Goal: Browse casually: Explore the website without a specific task or goal

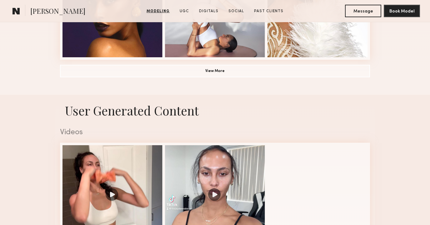
scroll to position [604, 0]
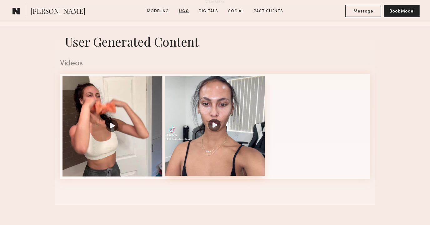
click at [243, 101] on div at bounding box center [215, 126] width 100 height 100
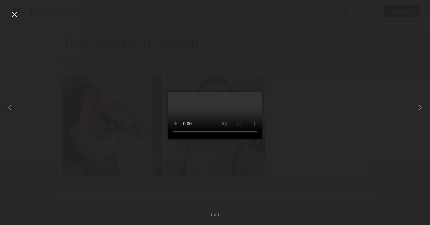
click at [174, 138] on video at bounding box center [215, 115] width 94 height 47
click at [255, 92] on video at bounding box center [215, 115] width 94 height 47
click at [8, 85] on div at bounding box center [8, 107] width 17 height 195
click at [14, 13] on div at bounding box center [14, 14] width 10 height 10
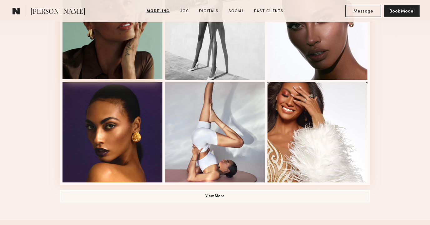
scroll to position [469, 0]
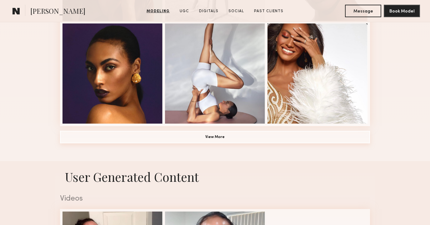
click at [132, 143] on button "View More" at bounding box center [215, 137] width 310 height 13
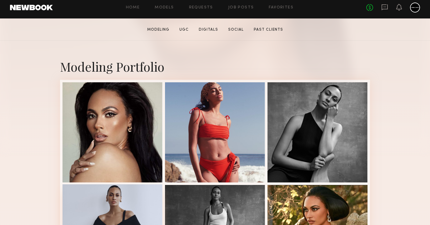
scroll to position [161, 0]
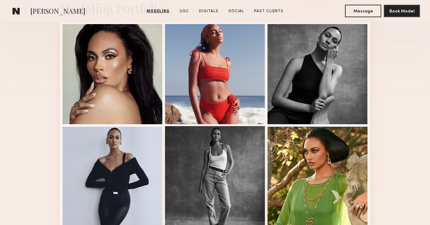
click at [177, 145] on div at bounding box center [215, 176] width 100 height 100
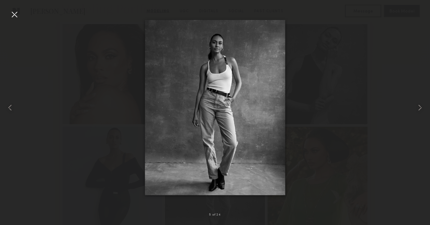
click at [16, 13] on div at bounding box center [14, 14] width 10 height 10
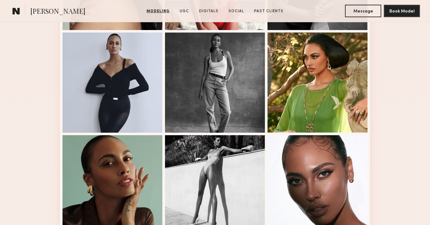
scroll to position [307, 0]
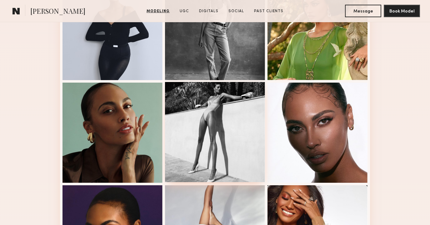
click at [212, 163] on div at bounding box center [215, 132] width 100 height 100
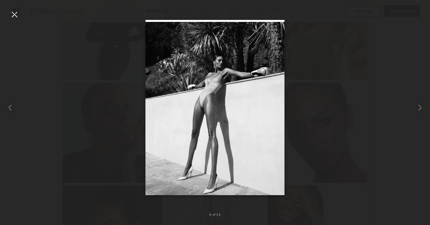
click at [15, 16] on div at bounding box center [14, 14] width 10 height 10
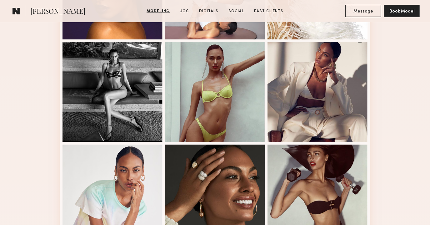
scroll to position [643, 0]
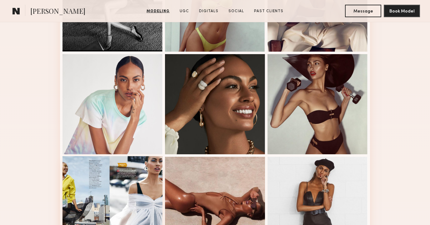
click at [125, 175] on div at bounding box center [113, 206] width 100 height 100
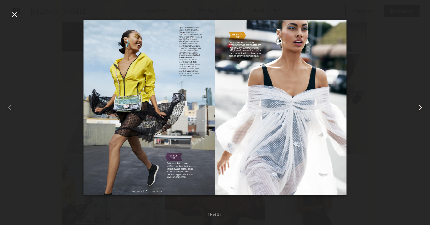
click at [422, 106] on common-icon at bounding box center [420, 108] width 10 height 10
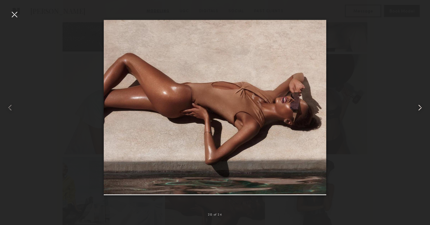
click at [422, 106] on common-icon at bounding box center [420, 108] width 10 height 10
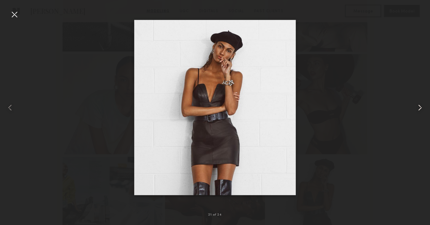
click at [422, 106] on common-icon at bounding box center [420, 108] width 10 height 10
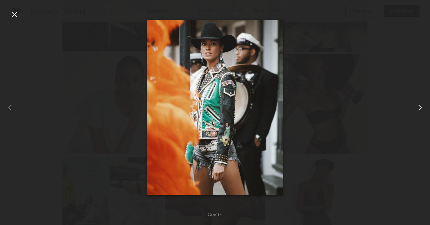
click at [422, 106] on common-icon at bounding box center [420, 108] width 10 height 10
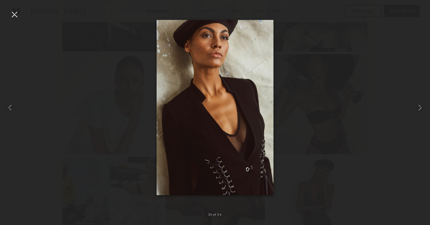
click at [396, 86] on div at bounding box center [215, 107] width 430 height 195
click at [12, 15] on div at bounding box center [14, 14] width 10 height 10
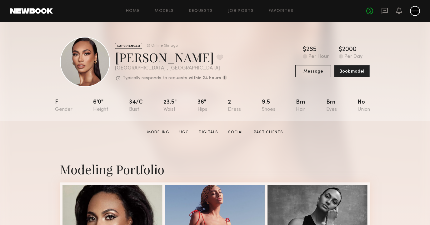
scroll to position [0, 0]
click at [217, 59] on button at bounding box center [220, 57] width 7 height 6
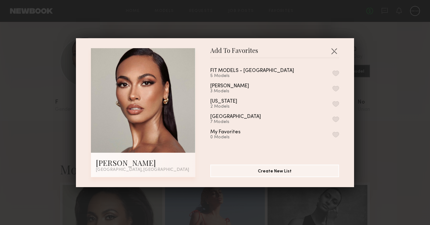
click at [335, 120] on button "button" at bounding box center [336, 119] width 7 height 6
click at [335, 50] on button "button" at bounding box center [334, 51] width 10 height 10
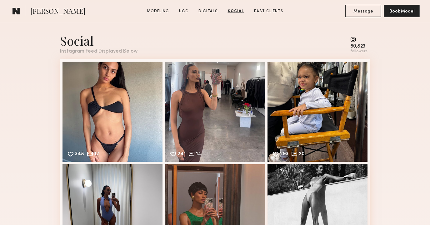
scroll to position [1450, 0]
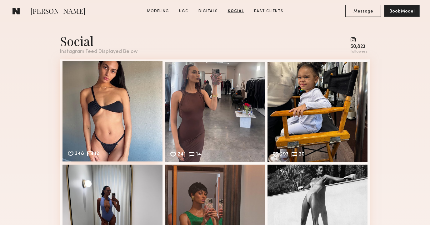
click at [141, 78] on div "348 12 Likes & comments displayed to show model’s engagement" at bounding box center [113, 111] width 100 height 100
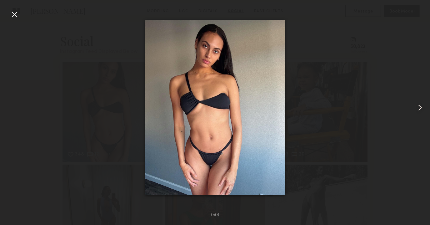
click at [421, 108] on common-icon at bounding box center [420, 108] width 10 height 10
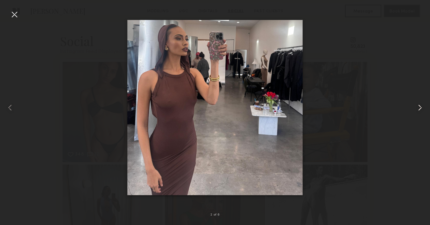
click at [421, 108] on common-icon at bounding box center [420, 108] width 10 height 10
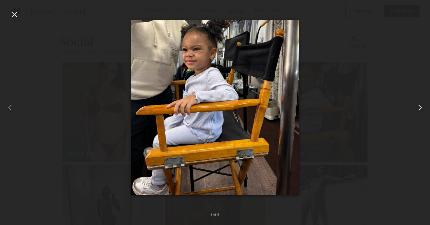
click at [421, 108] on common-icon at bounding box center [420, 108] width 10 height 10
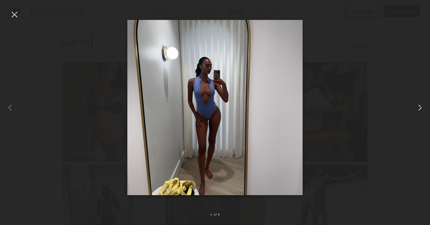
click at [421, 108] on common-icon at bounding box center [420, 108] width 10 height 10
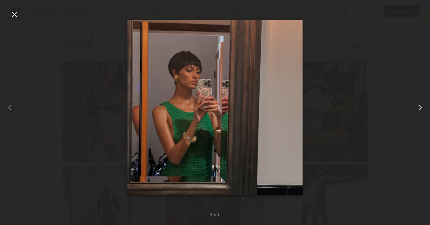
click at [421, 108] on common-icon at bounding box center [420, 108] width 10 height 10
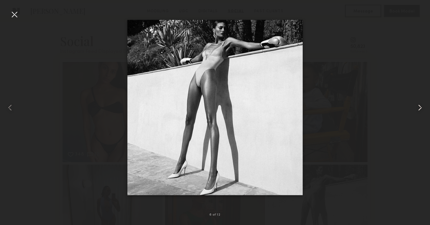
click at [421, 108] on common-icon at bounding box center [420, 108] width 10 height 10
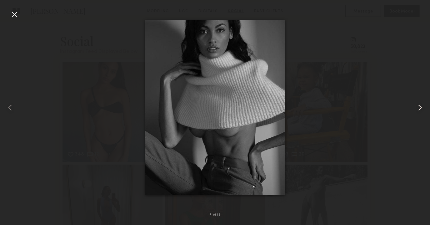
click at [421, 108] on common-icon at bounding box center [420, 108] width 10 height 10
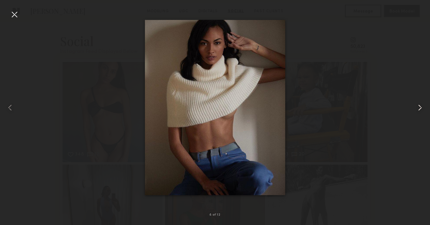
click at [421, 108] on common-icon at bounding box center [420, 108] width 10 height 10
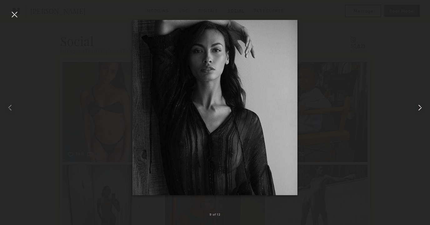
click at [421, 108] on common-icon at bounding box center [420, 108] width 10 height 10
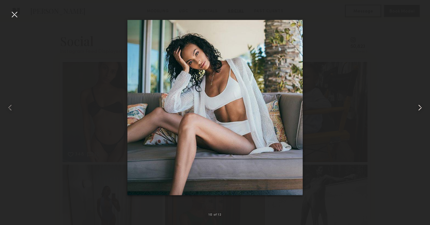
click at [421, 108] on common-icon at bounding box center [420, 108] width 10 height 10
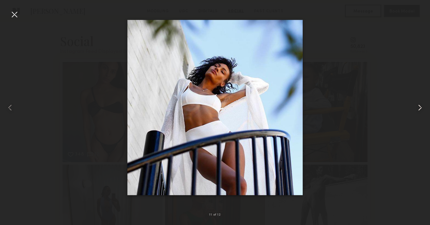
click at [421, 108] on common-icon at bounding box center [420, 108] width 10 height 10
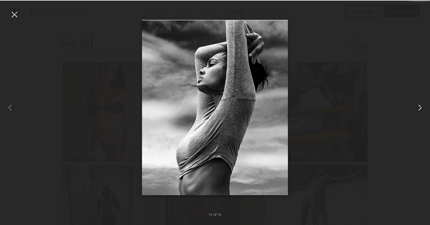
click at [421, 108] on common-icon at bounding box center [420, 108] width 10 height 10
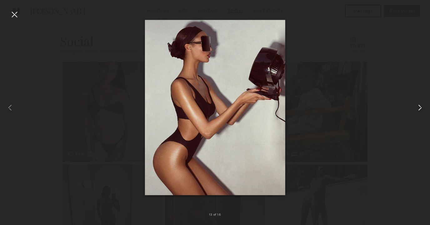
click at [421, 108] on common-icon at bounding box center [420, 108] width 10 height 10
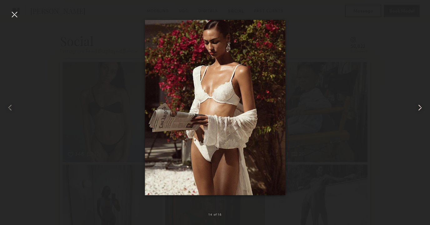
click at [421, 108] on common-icon at bounding box center [420, 108] width 10 height 10
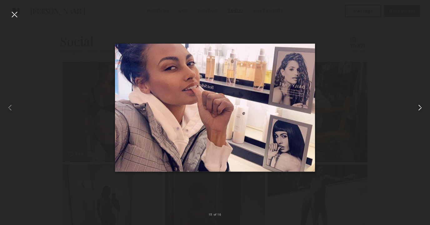
click at [421, 108] on common-icon at bounding box center [420, 108] width 10 height 10
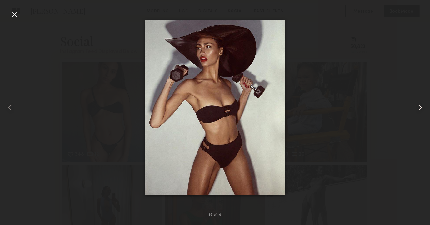
click at [421, 108] on common-icon at bounding box center [420, 108] width 10 height 10
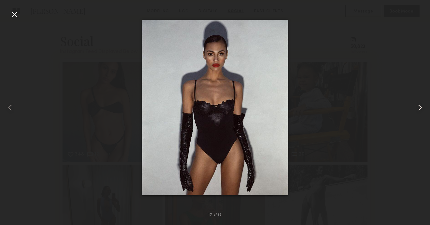
click at [422, 108] on common-icon at bounding box center [420, 108] width 10 height 10
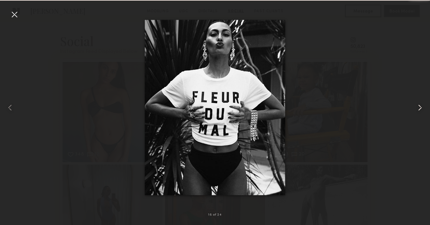
click at [422, 108] on common-icon at bounding box center [420, 108] width 10 height 10
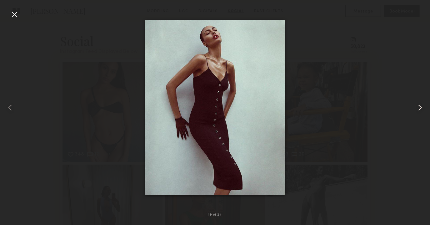
click at [422, 108] on common-icon at bounding box center [420, 108] width 10 height 10
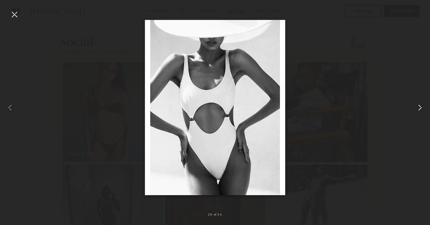
click at [422, 108] on common-icon at bounding box center [420, 108] width 10 height 10
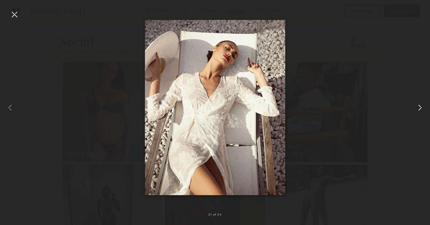
click at [422, 108] on common-icon at bounding box center [420, 108] width 10 height 10
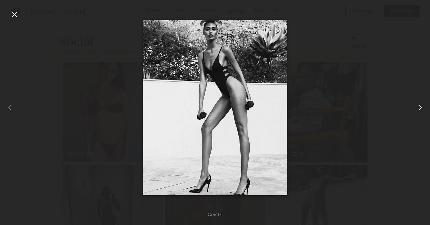
click at [422, 108] on common-icon at bounding box center [420, 108] width 10 height 10
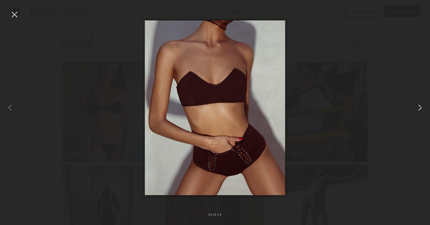
click at [422, 108] on common-icon at bounding box center [420, 108] width 10 height 10
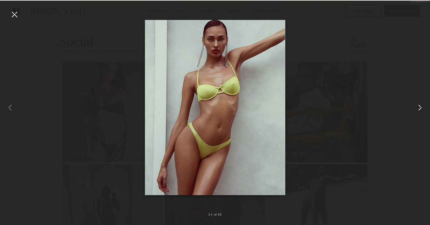
click at [422, 108] on common-icon at bounding box center [420, 108] width 10 height 10
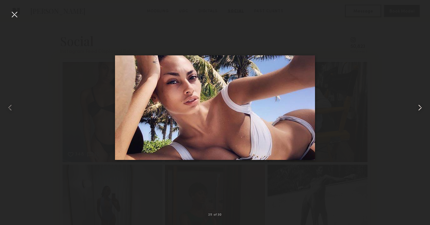
click at [422, 108] on common-icon at bounding box center [420, 108] width 10 height 10
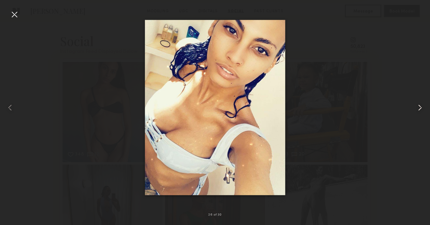
click at [422, 108] on common-icon at bounding box center [420, 108] width 10 height 10
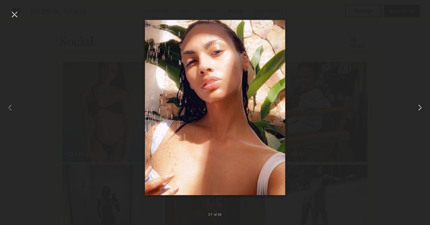
click at [422, 108] on common-icon at bounding box center [420, 108] width 10 height 10
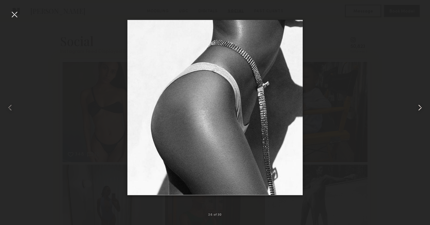
click at [422, 108] on common-icon at bounding box center [420, 108] width 10 height 10
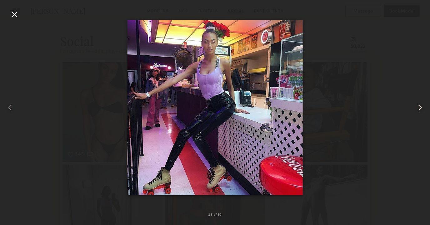
click at [422, 108] on common-icon at bounding box center [420, 108] width 10 height 10
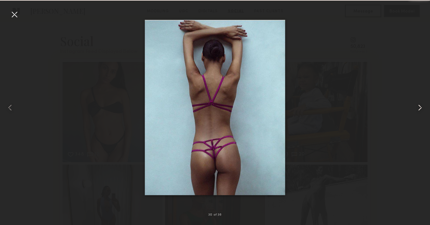
click at [422, 108] on common-icon at bounding box center [420, 108] width 10 height 10
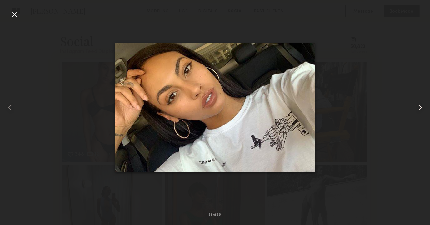
click at [422, 108] on common-icon at bounding box center [420, 108] width 10 height 10
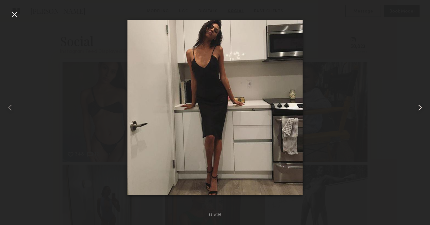
click at [422, 108] on common-icon at bounding box center [420, 108] width 10 height 10
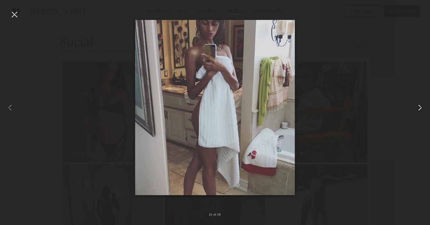
click at [422, 108] on common-icon at bounding box center [420, 108] width 10 height 10
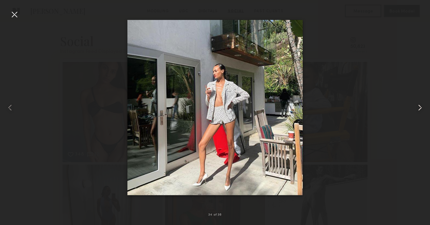
click at [422, 108] on common-icon at bounding box center [420, 108] width 10 height 10
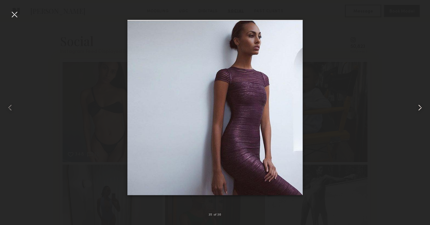
click at [422, 108] on common-icon at bounding box center [420, 108] width 10 height 10
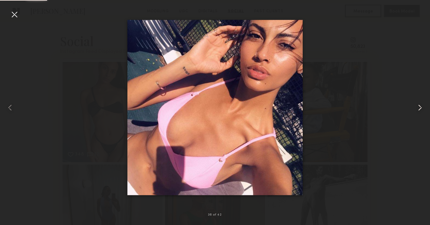
click at [422, 108] on common-icon at bounding box center [420, 108] width 10 height 10
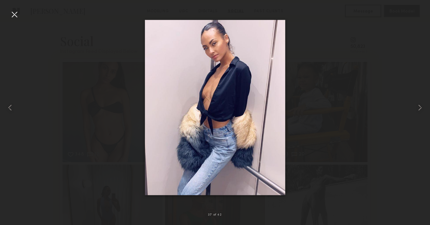
click at [388, 90] on div at bounding box center [215, 107] width 430 height 195
click at [16, 14] on div at bounding box center [14, 14] width 10 height 10
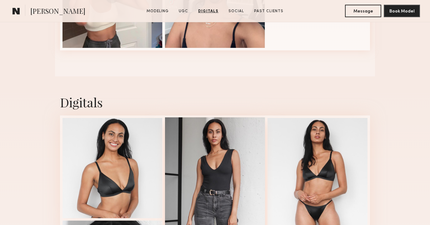
scroll to position [997, 0]
